Goal: Learn about a topic

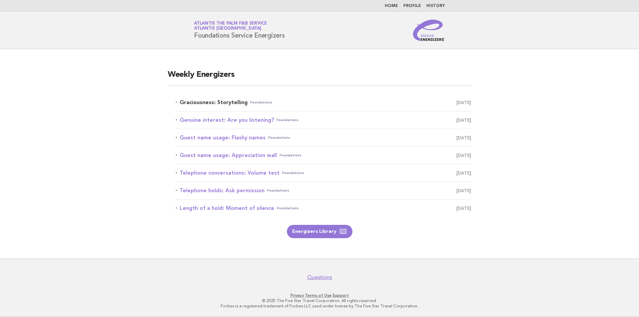
click at [238, 103] on link "Graciousness: Storytelling Foundations August 15" at bounding box center [324, 102] width 296 height 9
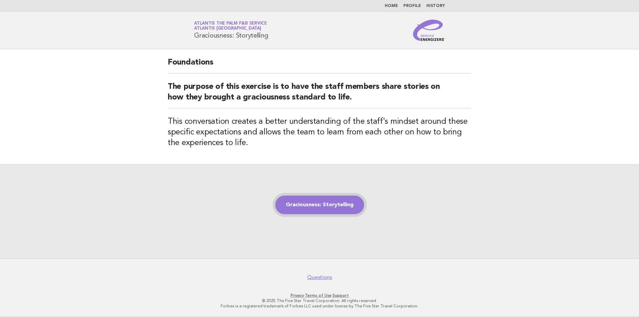
click at [309, 209] on link "Graciousness: Storytelling" at bounding box center [319, 205] width 89 height 19
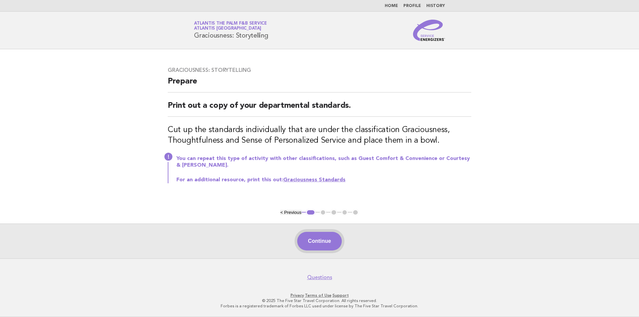
click at [321, 239] on button "Continue" at bounding box center [319, 241] width 44 height 19
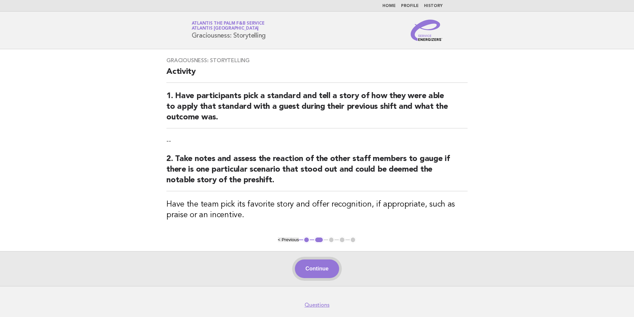
click at [315, 266] on button "Continue" at bounding box center [317, 269] width 44 height 19
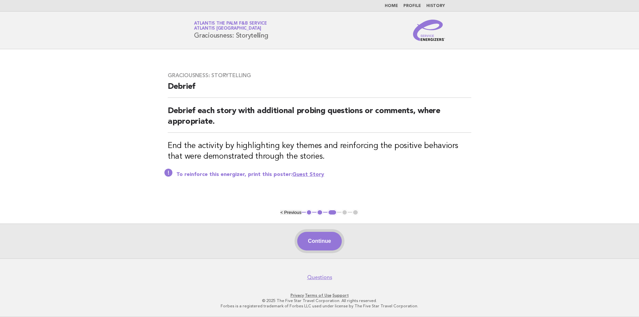
click at [316, 237] on button "Continue" at bounding box center [319, 241] width 44 height 19
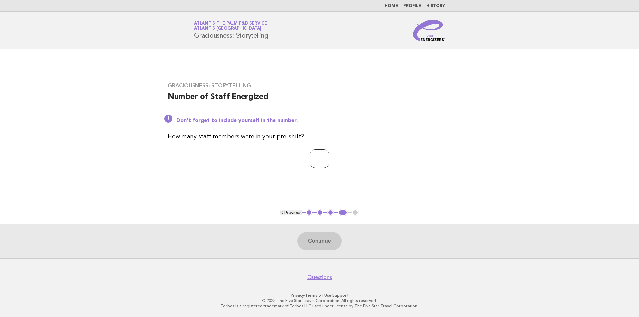
click at [315, 161] on input "number" at bounding box center [320, 159] width 20 height 19
type input "**"
click at [312, 241] on button "Continue" at bounding box center [319, 241] width 44 height 19
